Goal: Complete application form

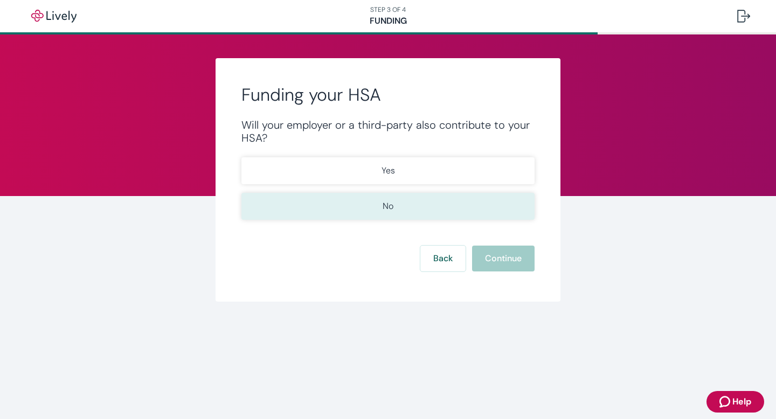
click at [388, 211] on p "No" at bounding box center [388, 206] width 11 height 13
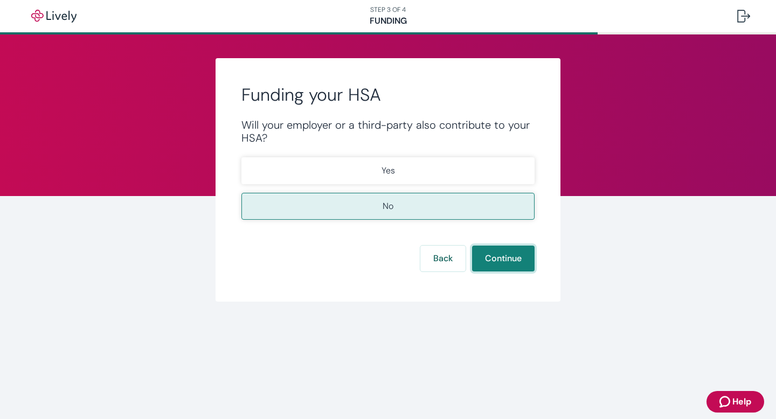
click at [504, 257] on button "Continue" at bounding box center [503, 259] width 63 height 26
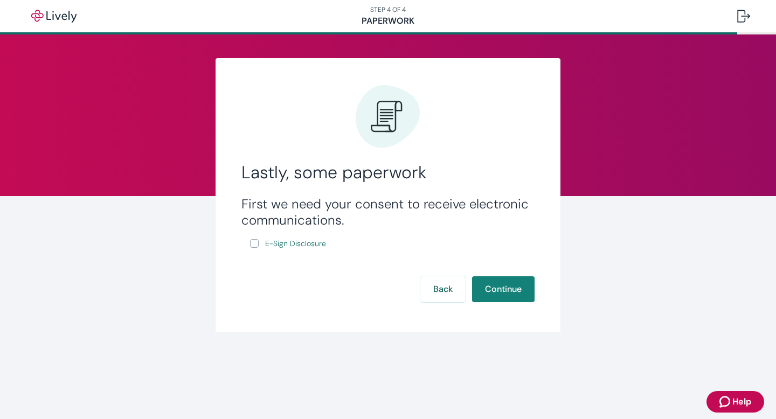
click at [254, 243] on input "E-Sign Disclosure" at bounding box center [254, 243] width 9 height 9
checkbox input "true"
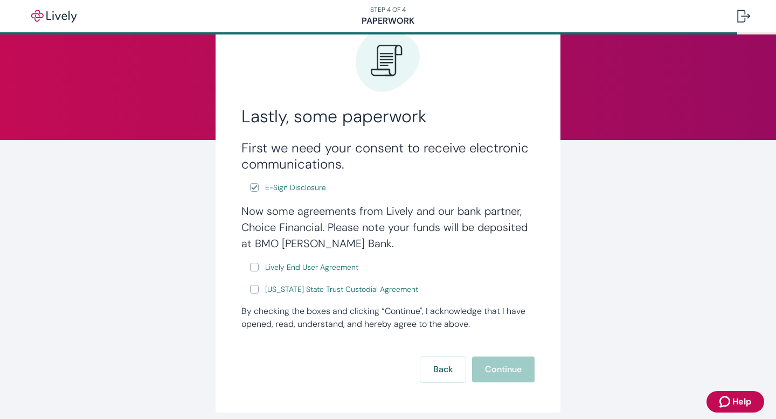
scroll to position [102, 0]
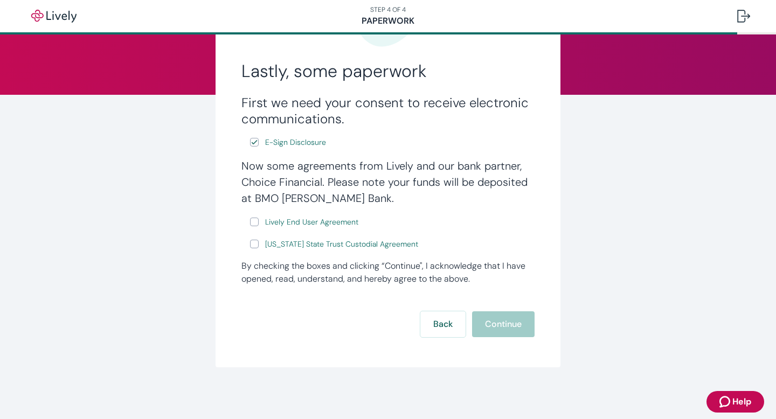
click at [253, 221] on input "Lively End User Agreement" at bounding box center [254, 222] width 9 height 9
checkbox input "true"
click at [254, 242] on input "[US_STATE] State Trust Custodial Agreement" at bounding box center [254, 244] width 9 height 9
checkbox input "true"
click at [499, 324] on button "Continue" at bounding box center [503, 325] width 63 height 26
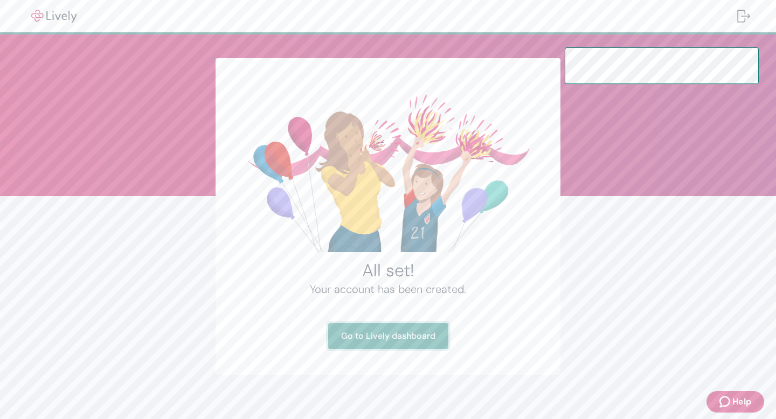
click at [391, 336] on link "Go to Lively dashboard" at bounding box center [388, 336] width 120 height 26
